Goal: Task Accomplishment & Management: Use online tool/utility

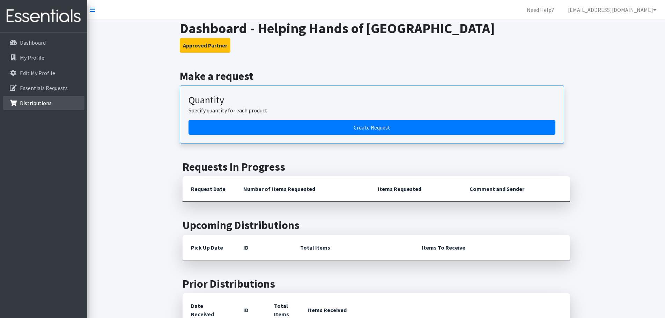
click at [52, 100] on link "Distributions" at bounding box center [44, 103] width 82 height 14
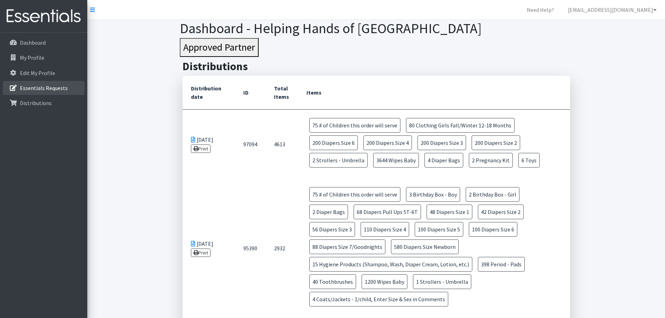
click at [45, 89] on p "Essentials Requests" at bounding box center [44, 88] width 48 height 7
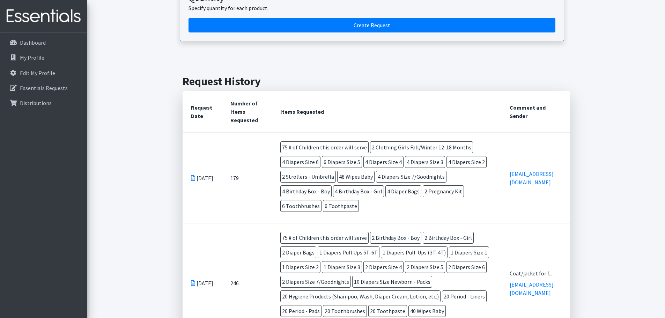
scroll to position [105, 0]
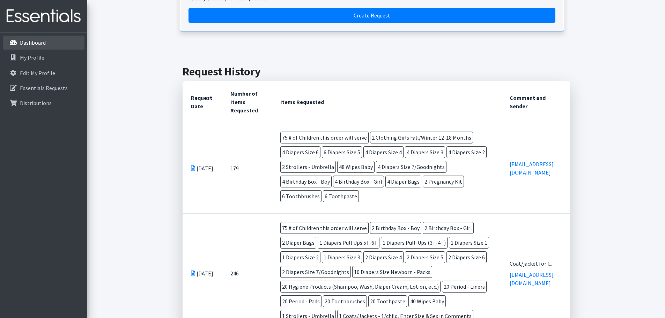
click at [40, 38] on link "Dashboard" at bounding box center [44, 43] width 82 height 14
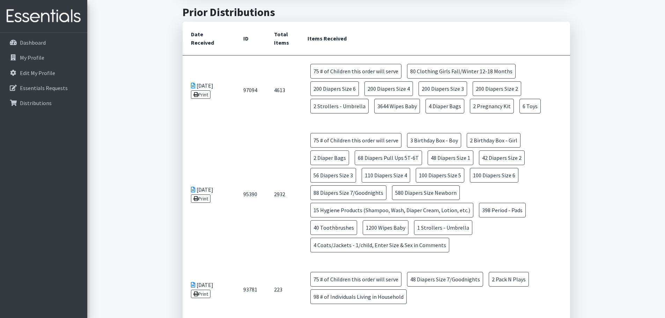
scroll to position [279, 0]
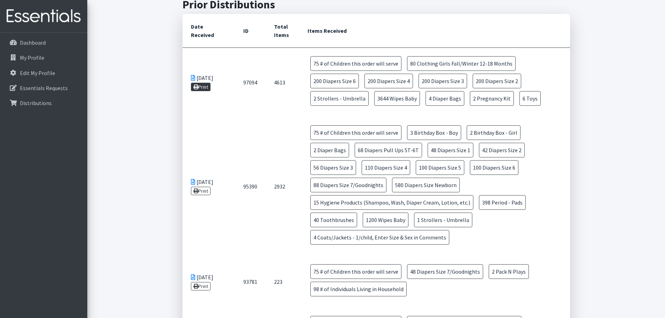
click at [201, 89] on link "Print" at bounding box center [201, 87] width 20 height 8
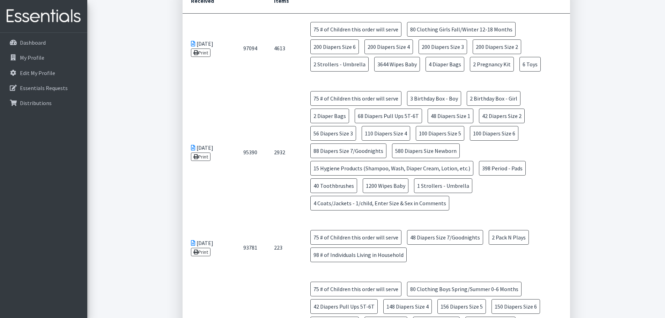
scroll to position [314, 0]
click at [207, 152] on link "Print" at bounding box center [201, 156] width 20 height 8
click at [210, 247] on link "Print" at bounding box center [201, 251] width 20 height 8
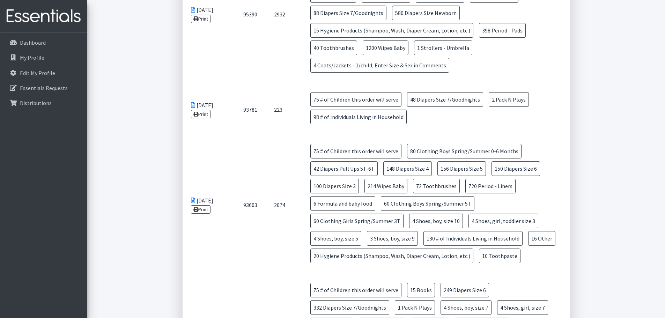
scroll to position [454, 0]
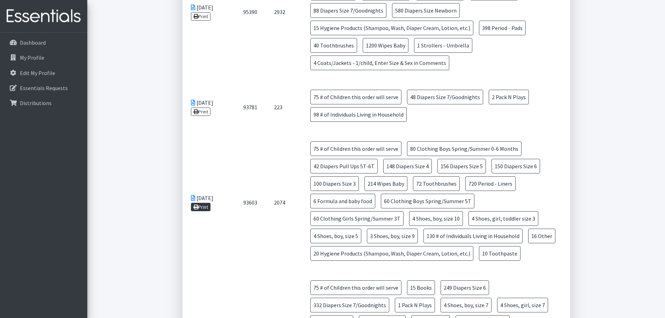
click at [207, 203] on link "Print" at bounding box center [201, 207] width 20 height 8
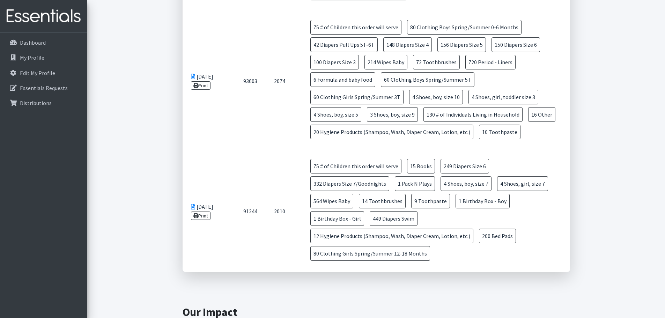
scroll to position [594, 0]
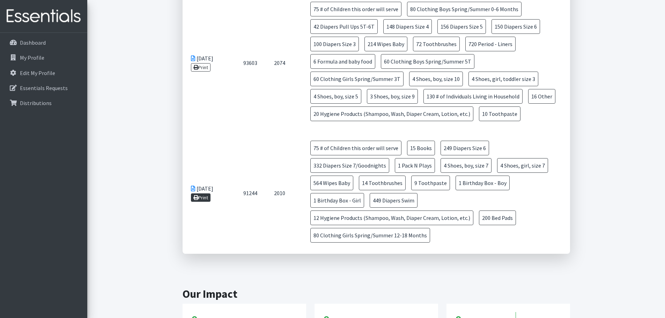
click at [209, 194] on link "Print" at bounding box center [201, 198] width 20 height 8
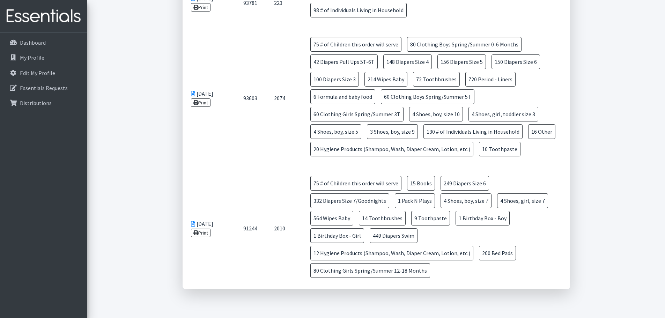
scroll to position [541, 0]
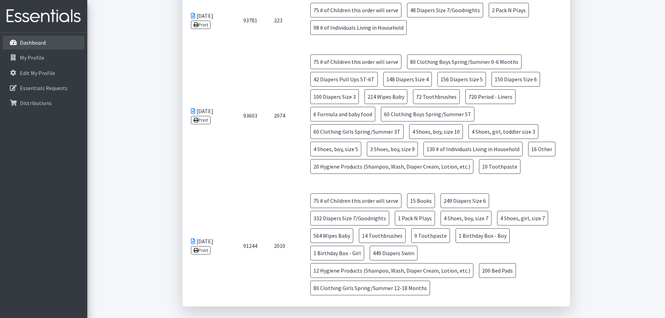
click at [32, 44] on p "Dashboard" at bounding box center [33, 42] width 26 height 7
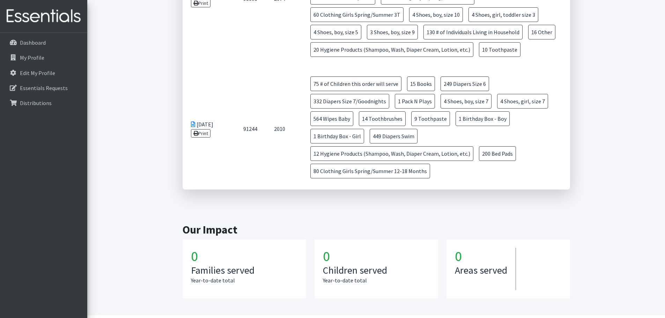
scroll to position [646, 0]
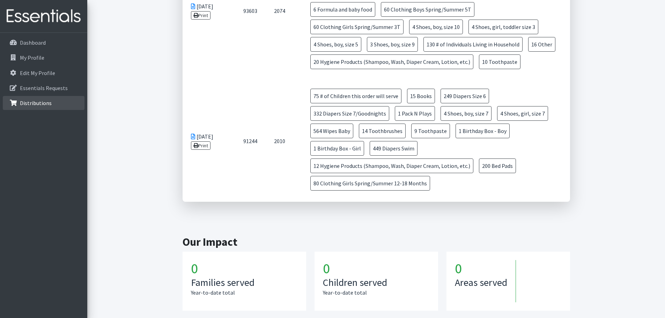
click at [36, 100] on p "Distributions" at bounding box center [36, 103] width 32 height 7
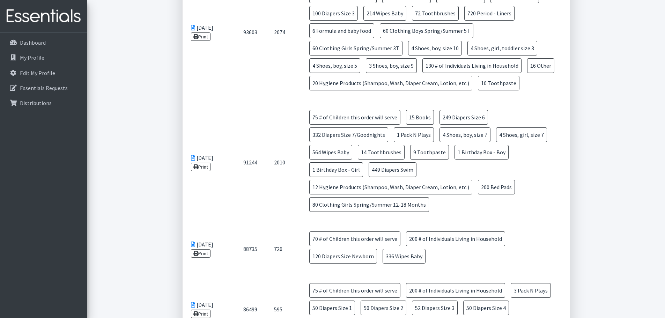
scroll to position [419, 0]
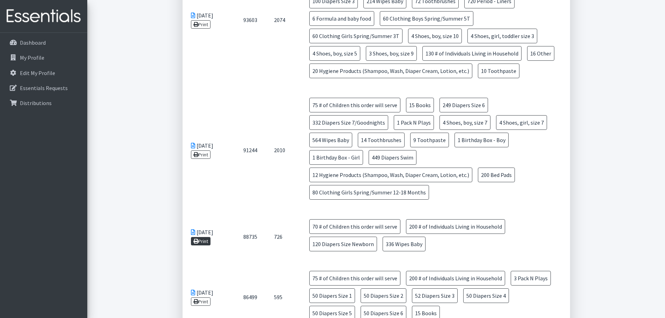
click at [205, 237] on link "Print" at bounding box center [201, 241] width 20 height 8
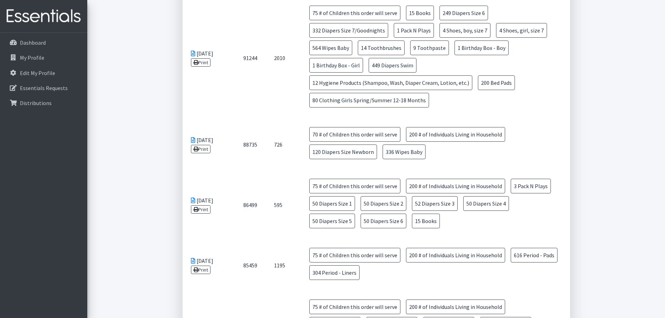
scroll to position [524, 0]
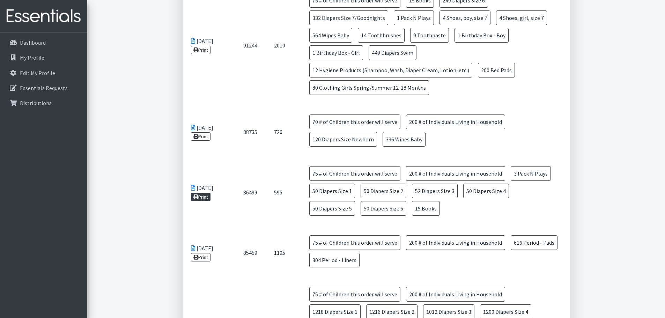
click at [203, 193] on link "Print" at bounding box center [201, 197] width 20 height 8
click at [199, 193] on link "Print" at bounding box center [201, 197] width 20 height 8
click at [203, 253] on link "Print" at bounding box center [201, 257] width 20 height 8
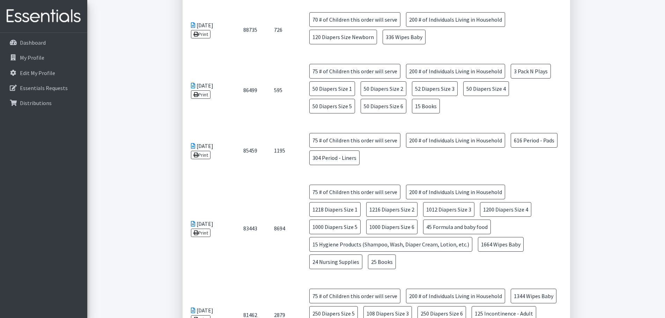
scroll to position [629, 0]
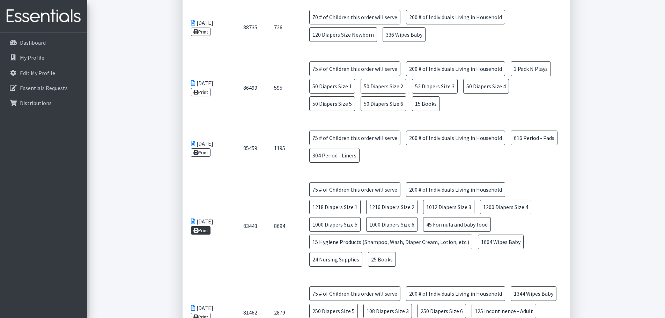
click at [204, 226] on link "Print" at bounding box center [201, 230] width 20 height 8
